Goal: Task Accomplishment & Management: Use online tool/utility

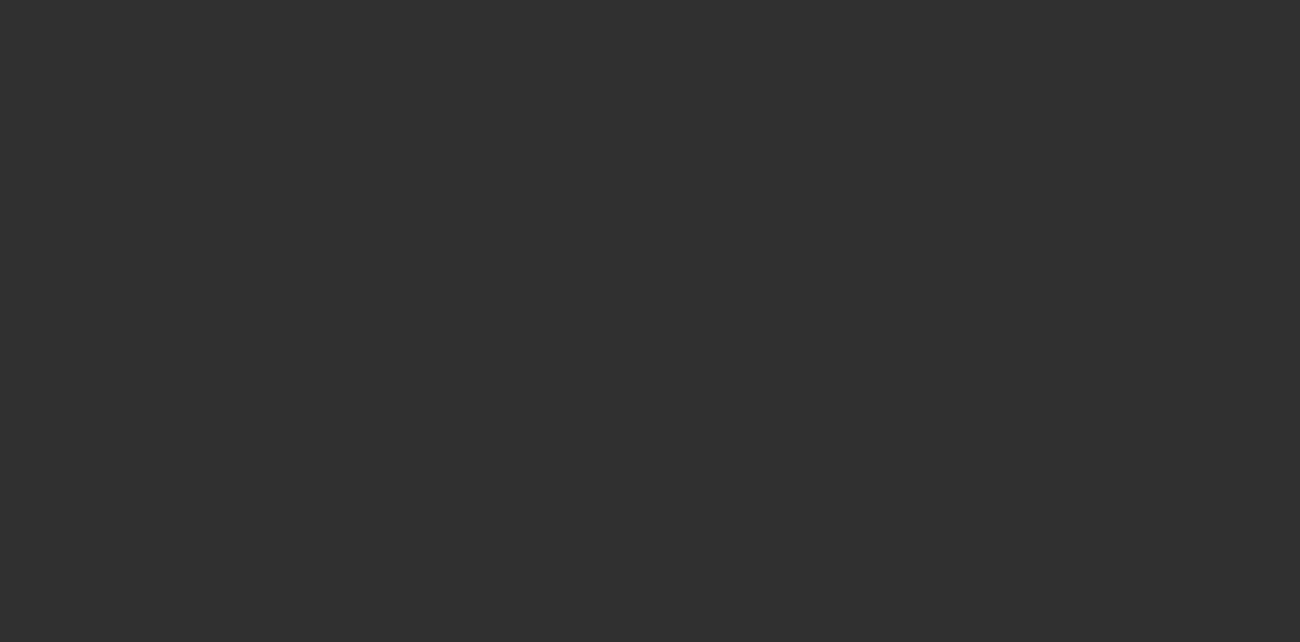
select select "10"
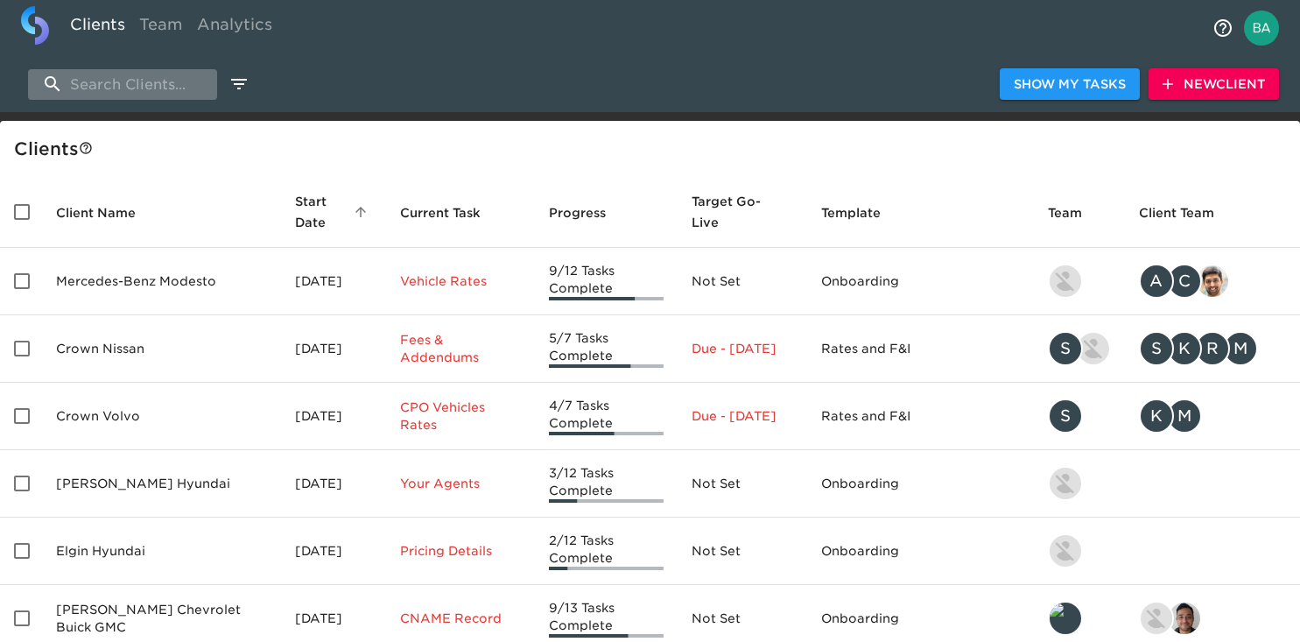
click at [146, 83] on input "search" at bounding box center [122, 84] width 189 height 31
type input "v"
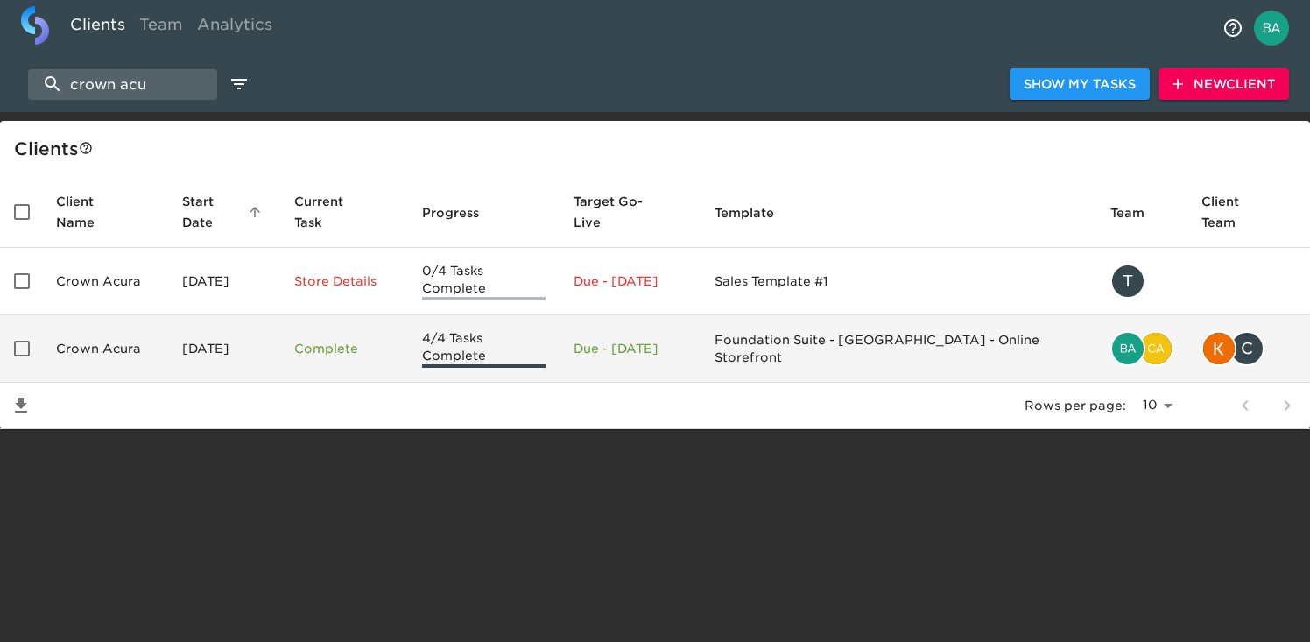
type input "crown acu"
click at [145, 317] on td "Crown Acura" at bounding box center [105, 348] width 126 height 67
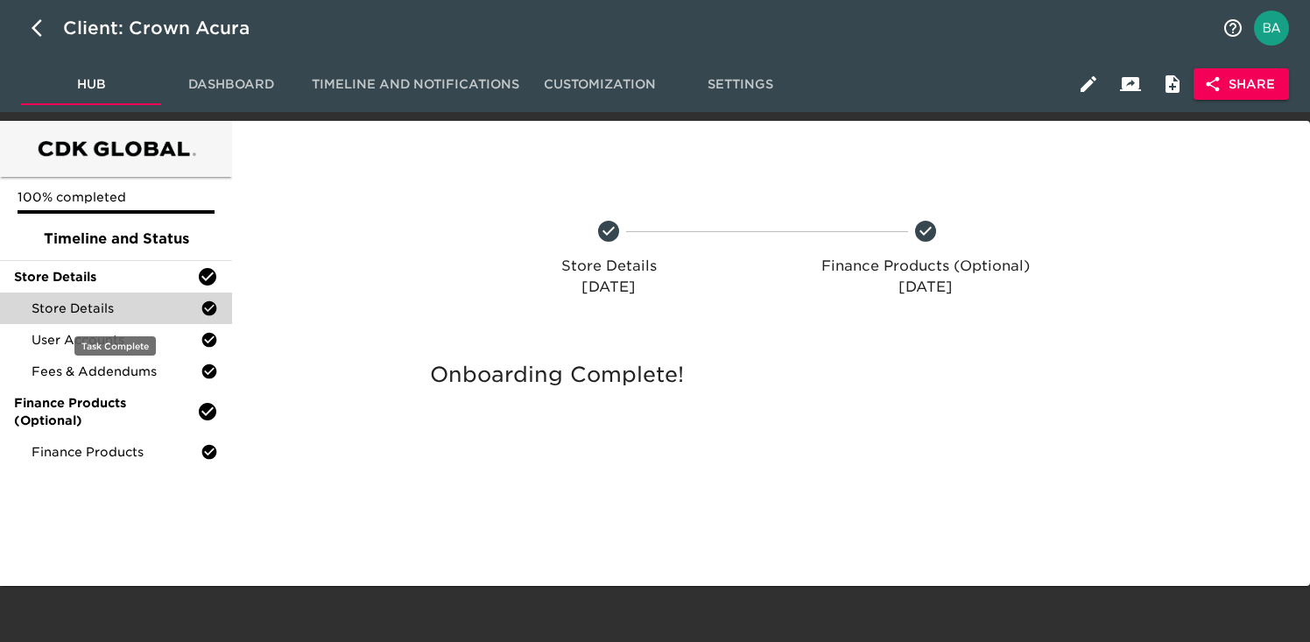
click at [142, 317] on div "Store Details" at bounding box center [116, 308] width 232 height 32
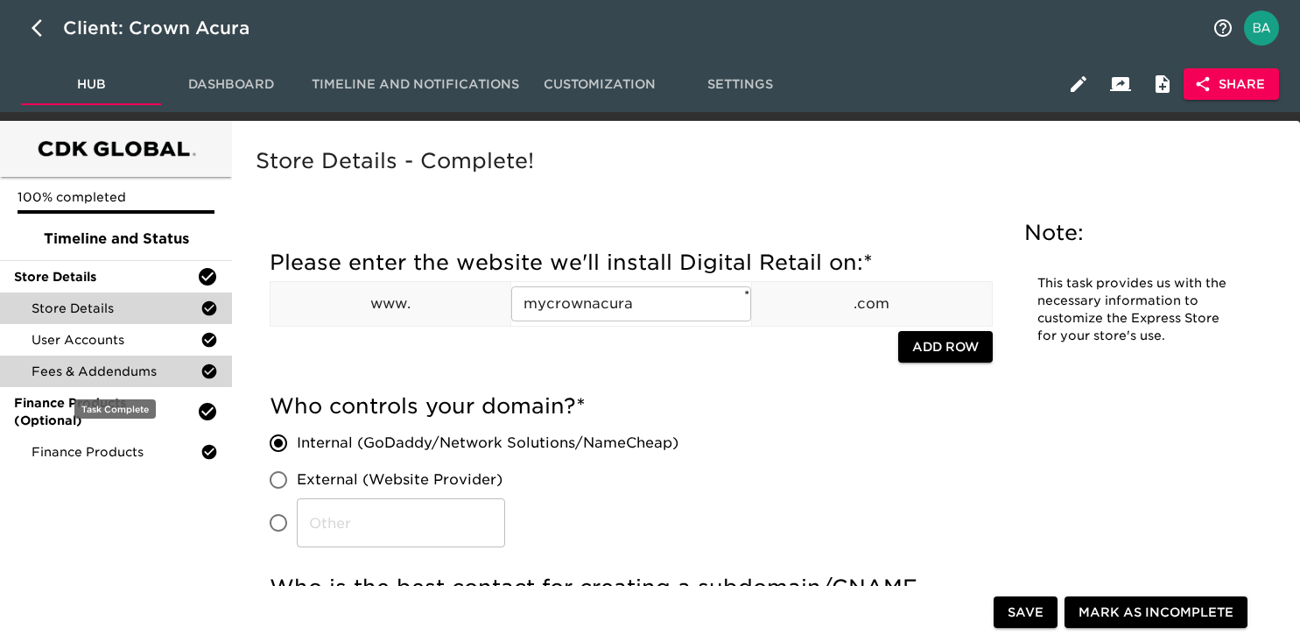
click at [78, 362] on span "Fees & Addendums" at bounding box center [116, 371] width 169 height 18
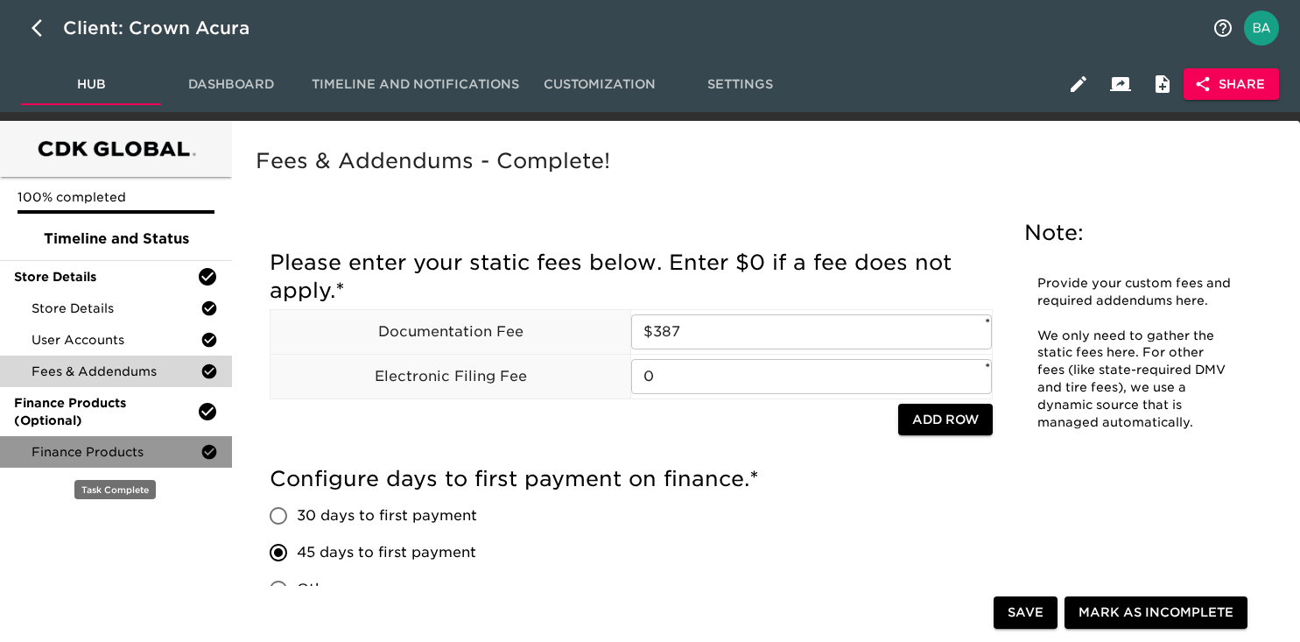
click at [100, 446] on span "Finance Products" at bounding box center [116, 452] width 169 height 18
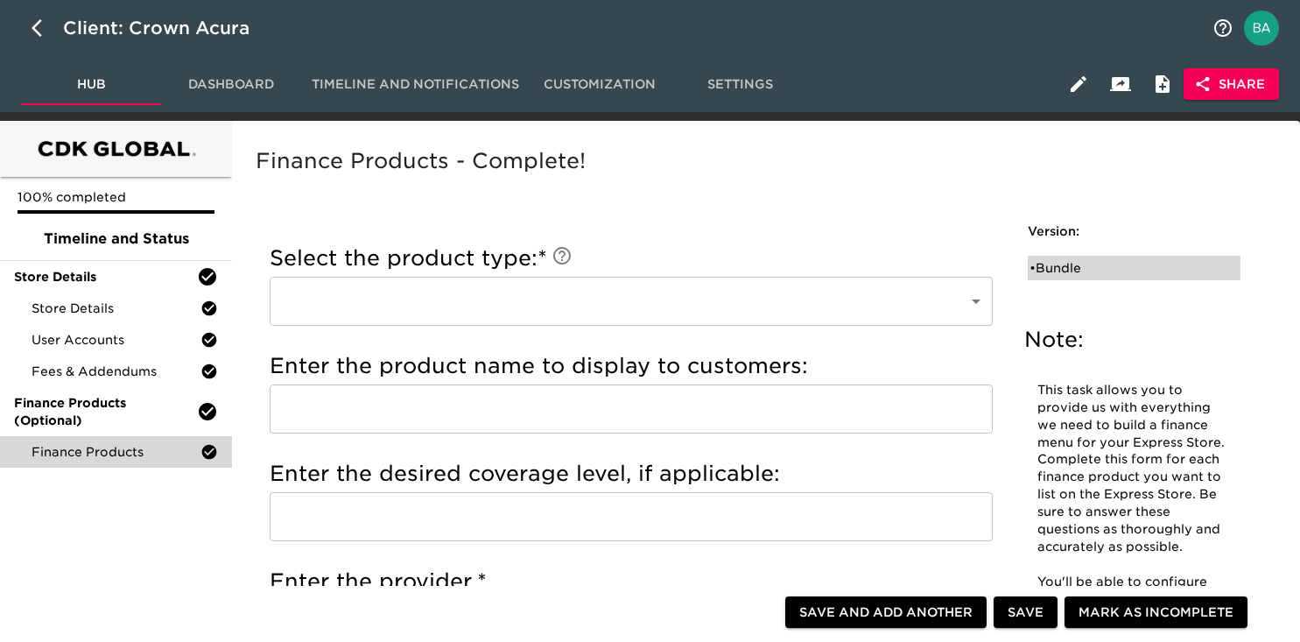
click at [1055, 267] on div "• Bundle" at bounding box center [1122, 268] width 185 height 18
type input "Bundle"
type input "Vehicle Shield"
type input "AAGI"
checkbox input "true"
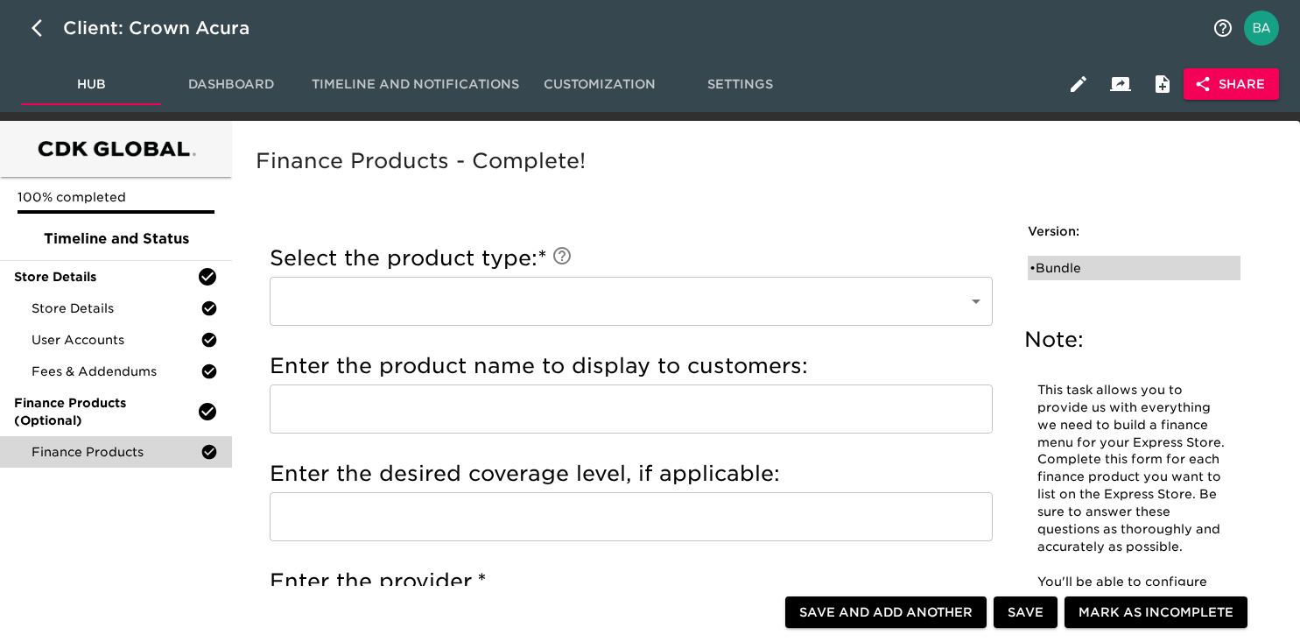
radio input "true"
type input "$1595"
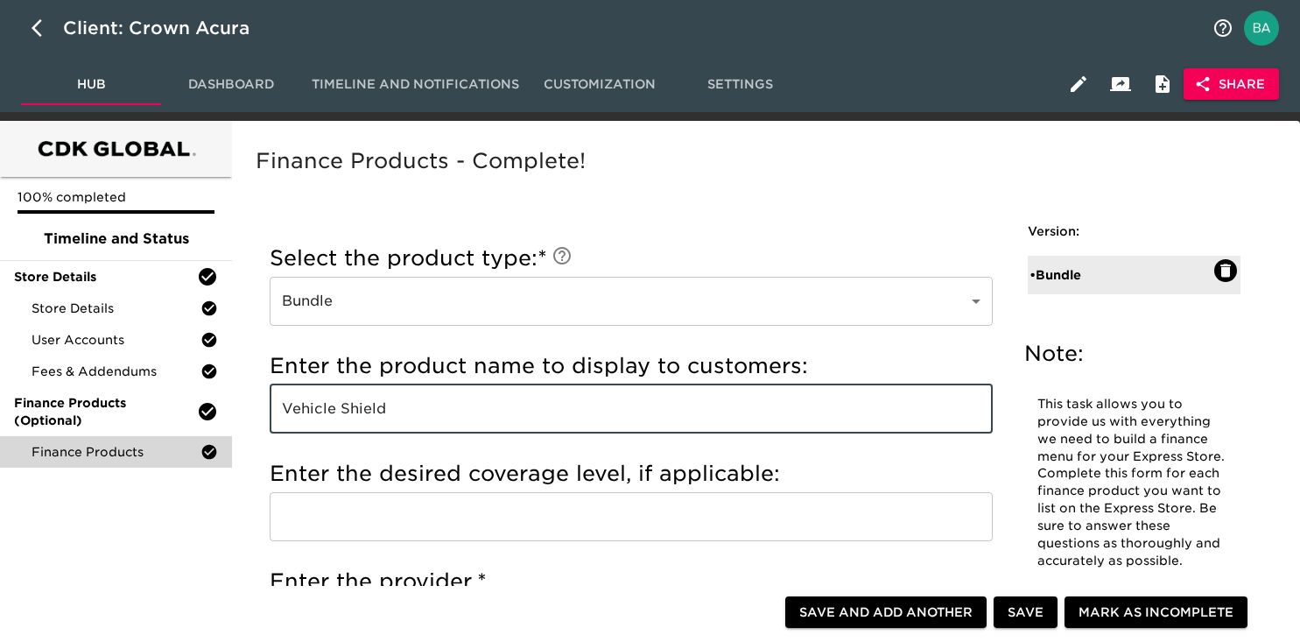
click at [329, 403] on input "Vehicle Shield" at bounding box center [631, 408] width 723 height 49
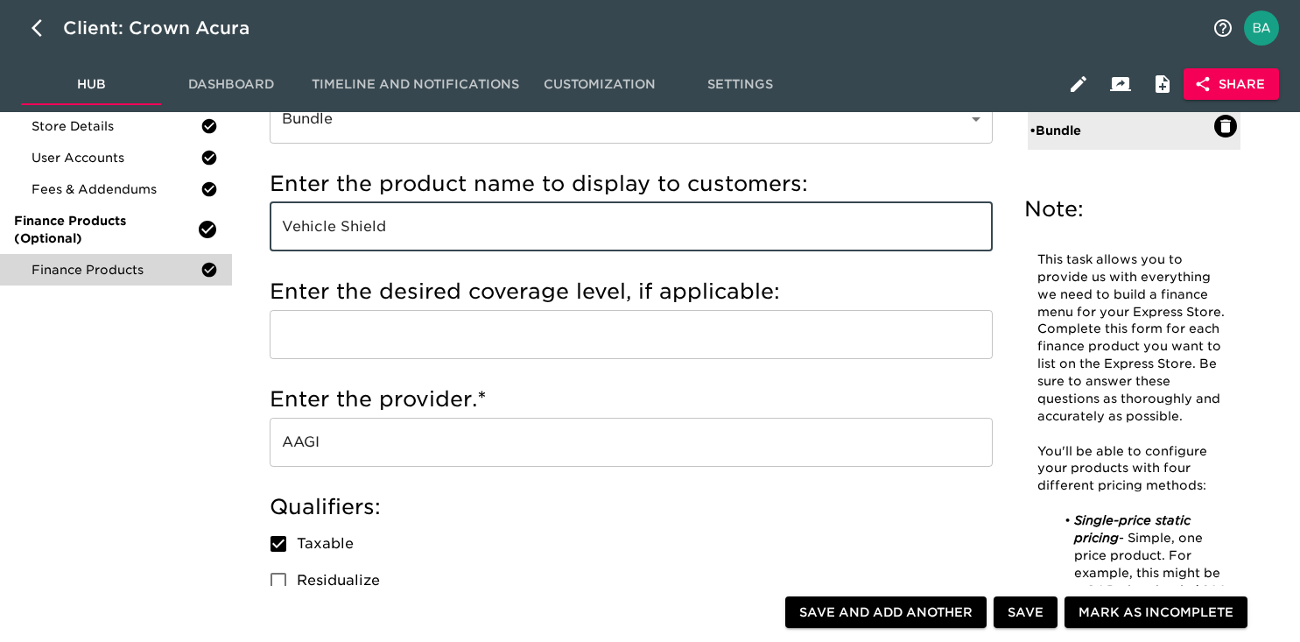
scroll to position [186, 0]
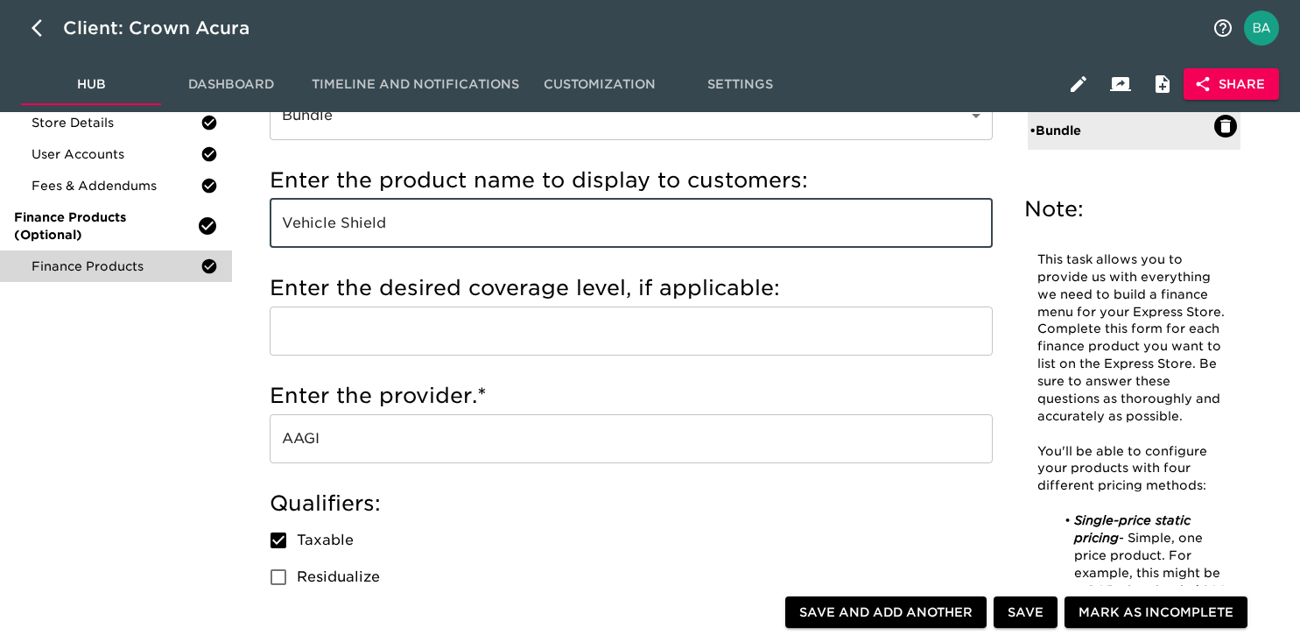
click at [334, 439] on input "AAGI" at bounding box center [631, 438] width 723 height 49
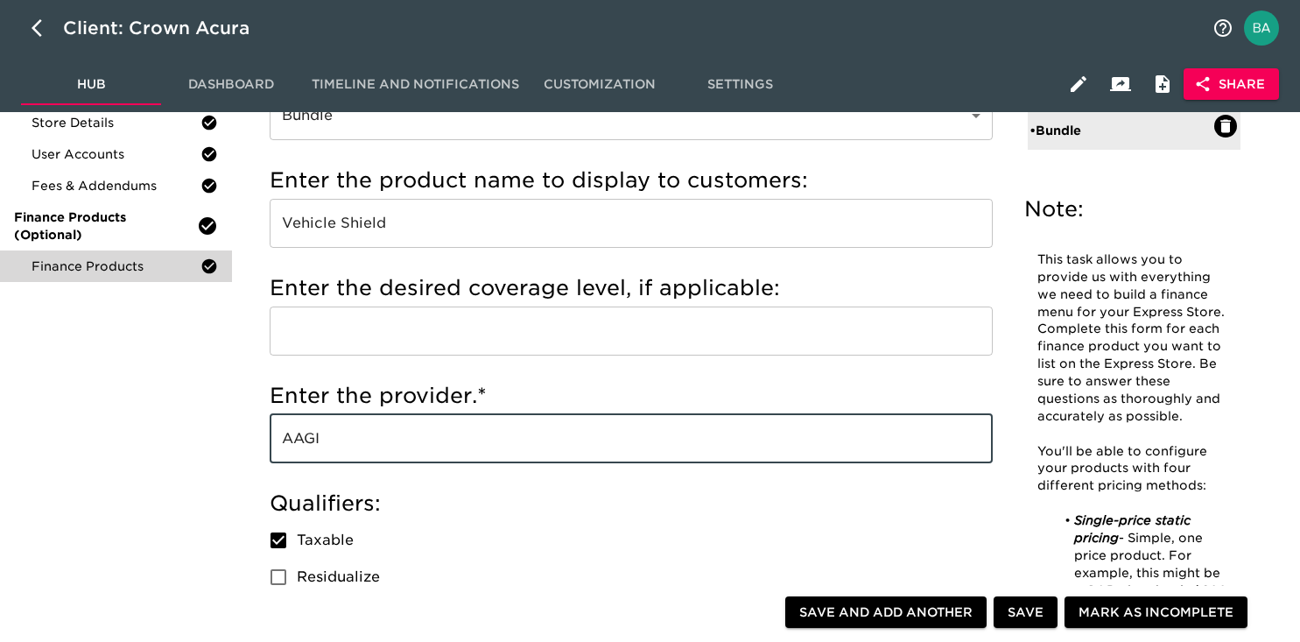
click at [334, 439] on input "AAGI" at bounding box center [631, 438] width 723 height 49
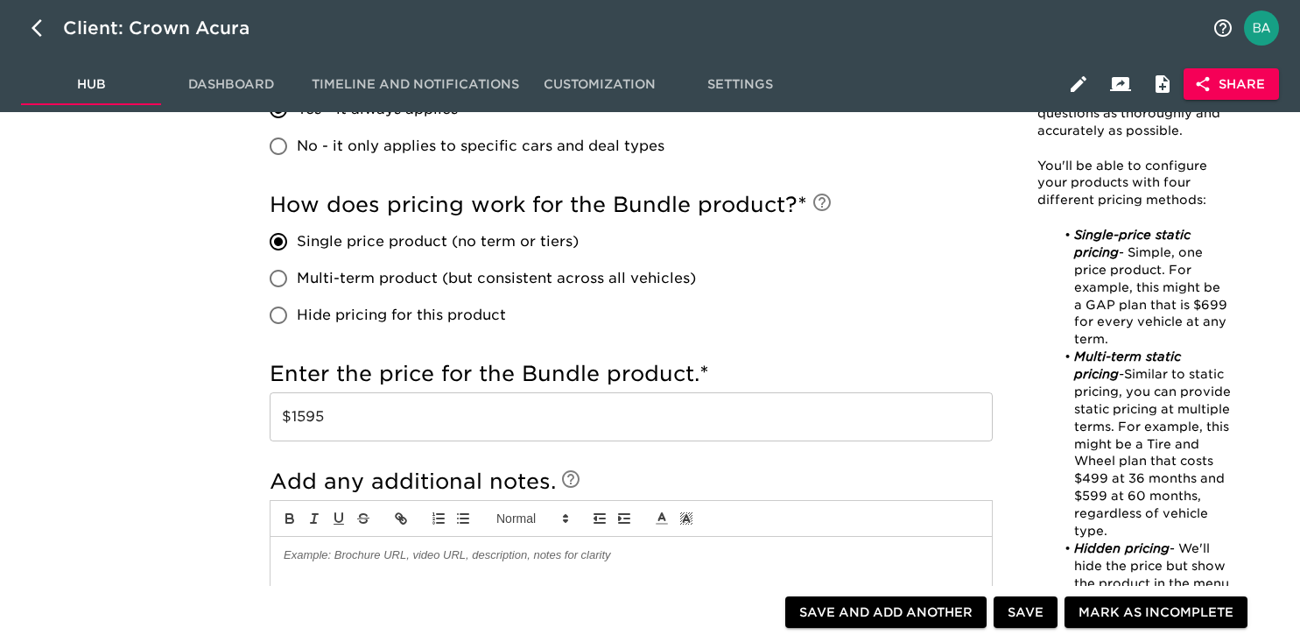
scroll to position [861, 0]
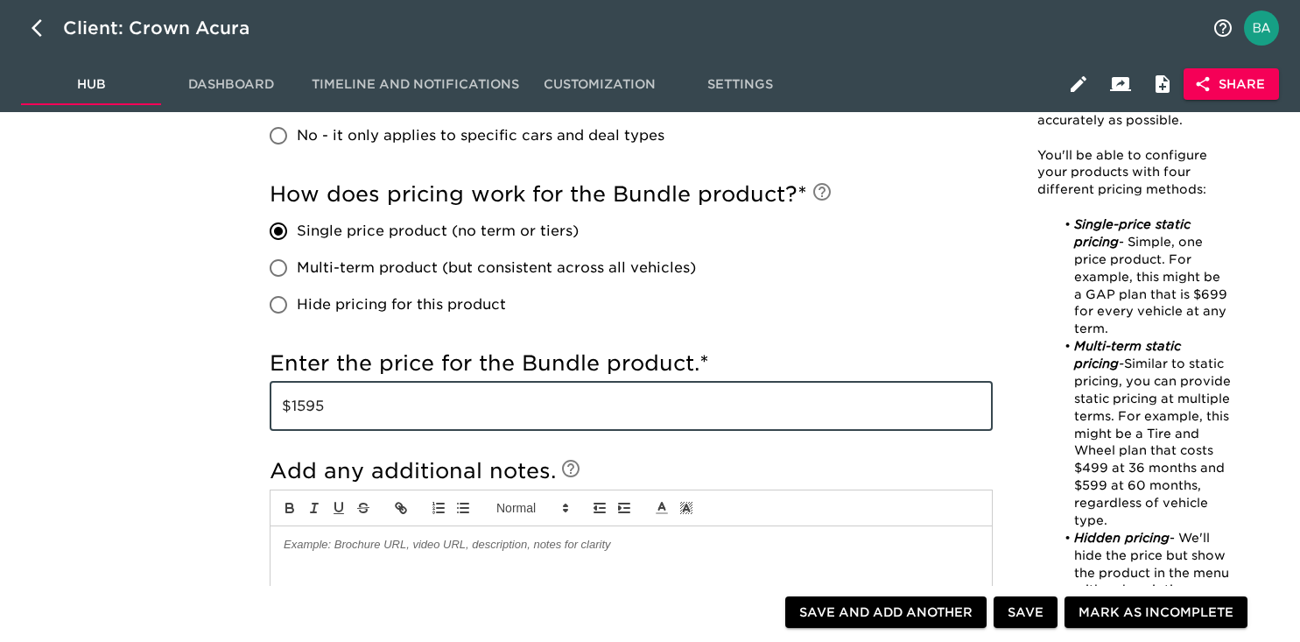
click at [301, 402] on input "$1595" at bounding box center [631, 406] width 723 height 49
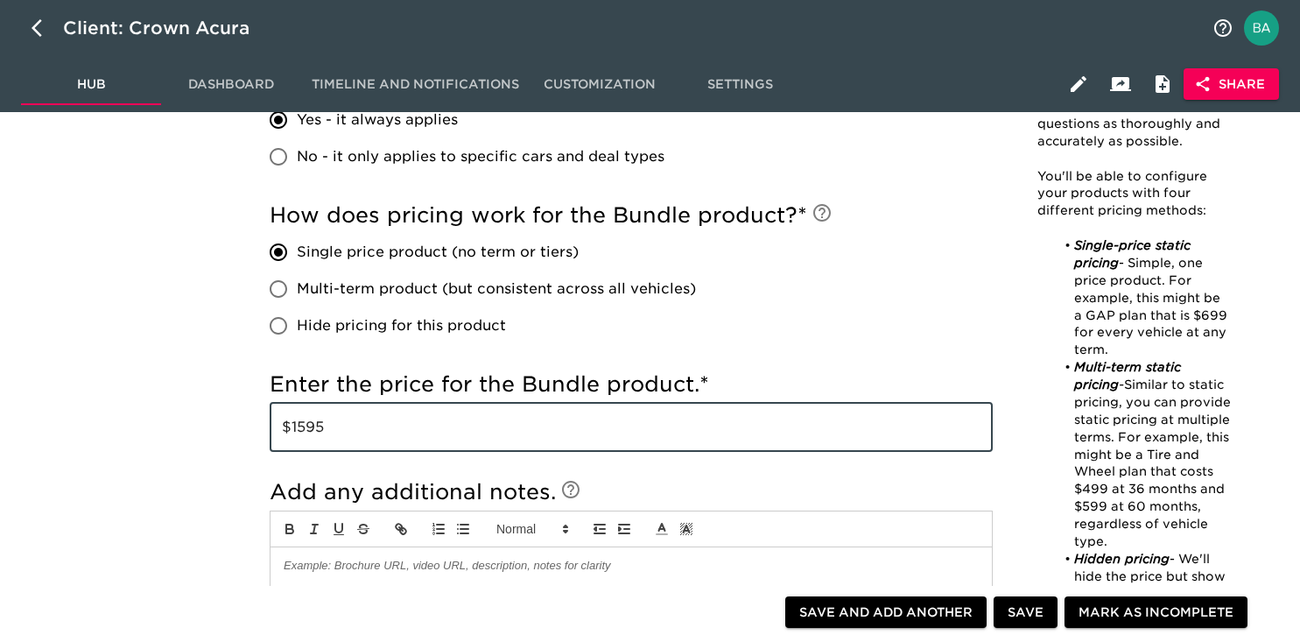
scroll to position [0, 0]
